Goal: Consume media (video, audio): Consume media (video, audio)

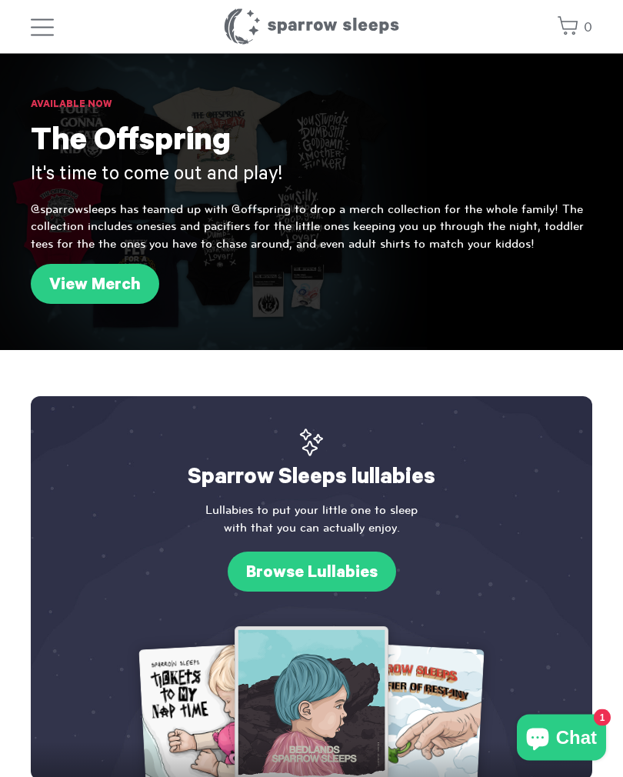
scroll to position [2, 0]
click at [342, 573] on link "Browse Lullabies" at bounding box center [312, 572] width 169 height 40
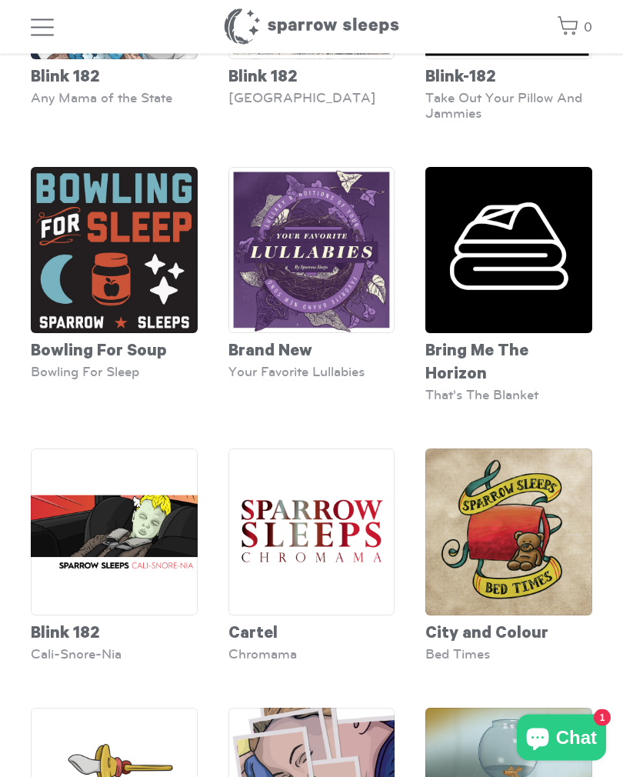
scroll to position [1085, 0]
click at [531, 289] on img at bounding box center [509, 250] width 167 height 167
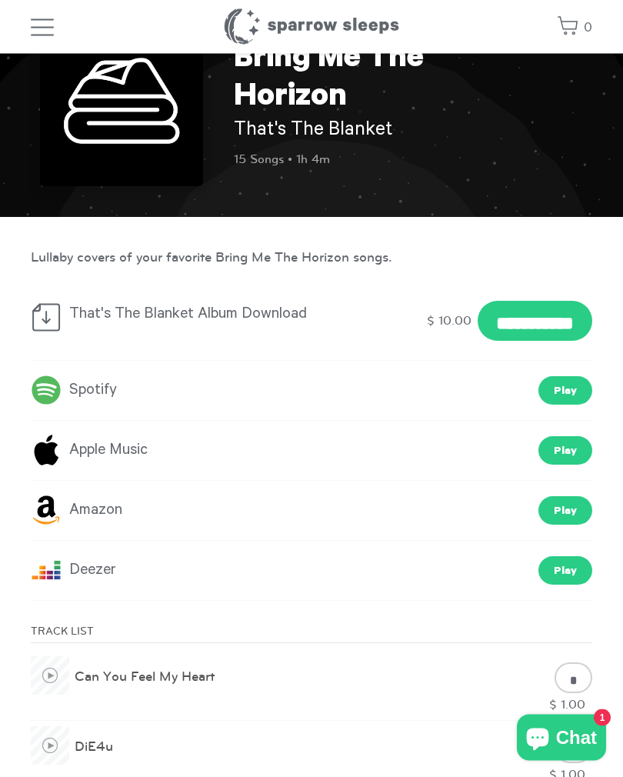
scroll to position [69, 0]
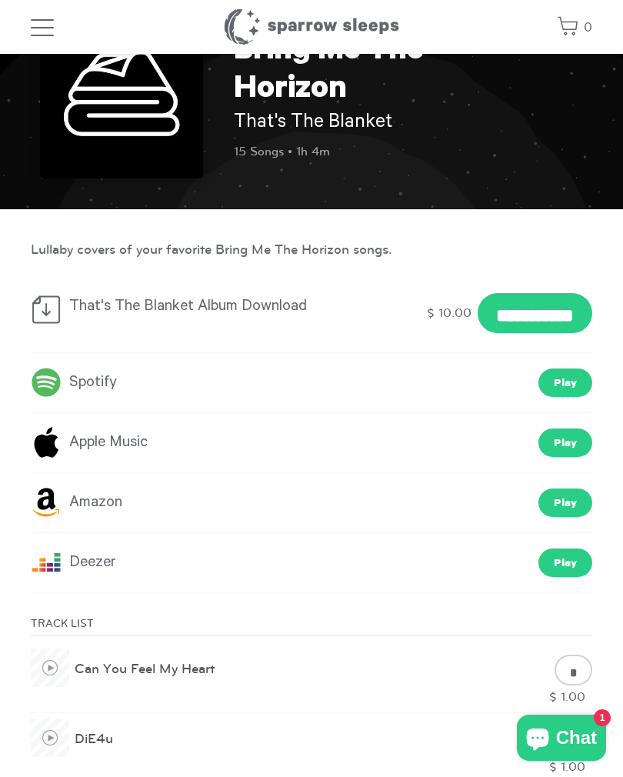
click at [78, 442] on link "Apple Music" at bounding box center [89, 443] width 117 height 28
